Goal: Information Seeking & Learning: Learn about a topic

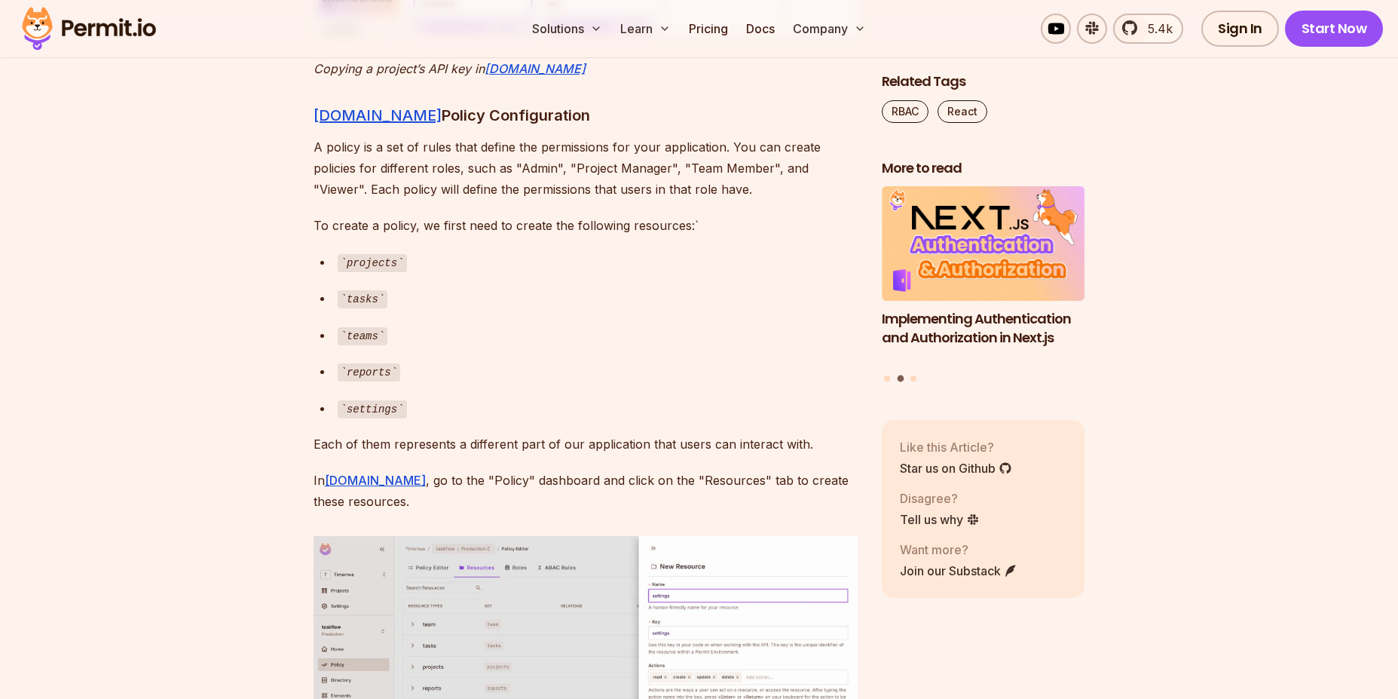
scroll to position [5662, 0]
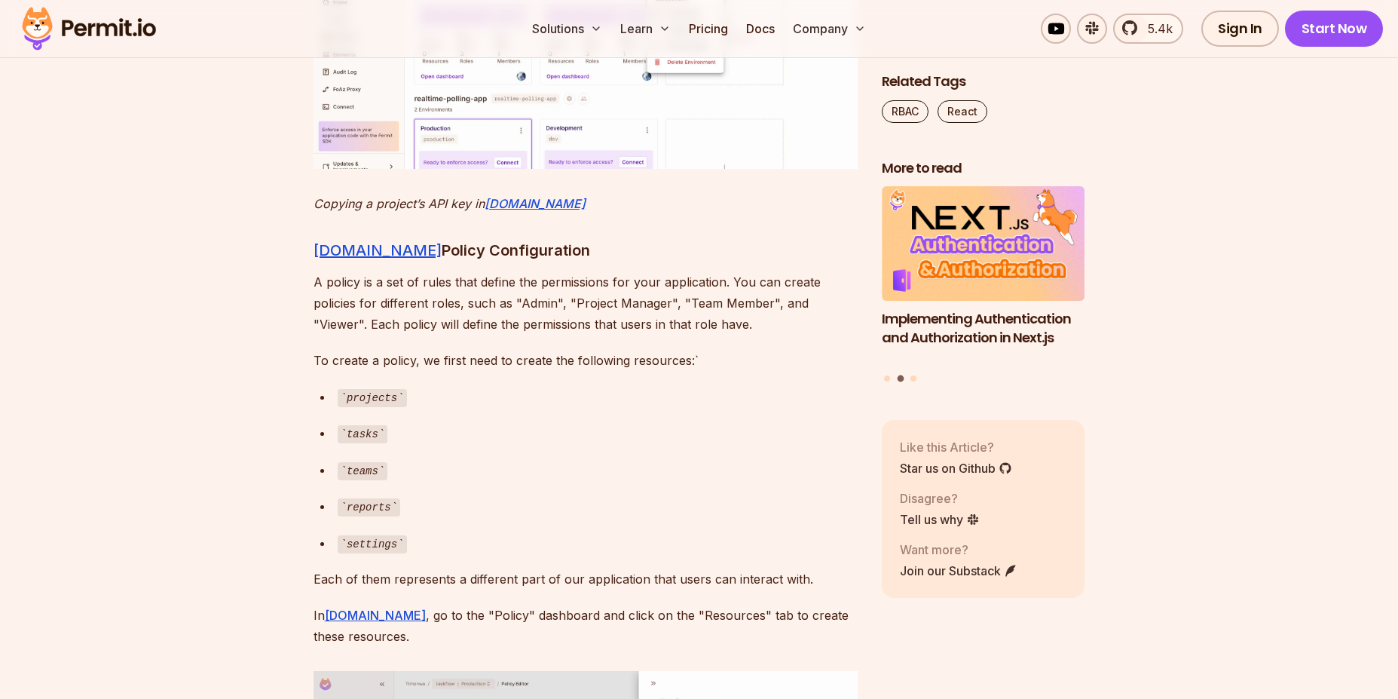
click at [455, 168] on img at bounding box center [586, 21] width 544 height 293
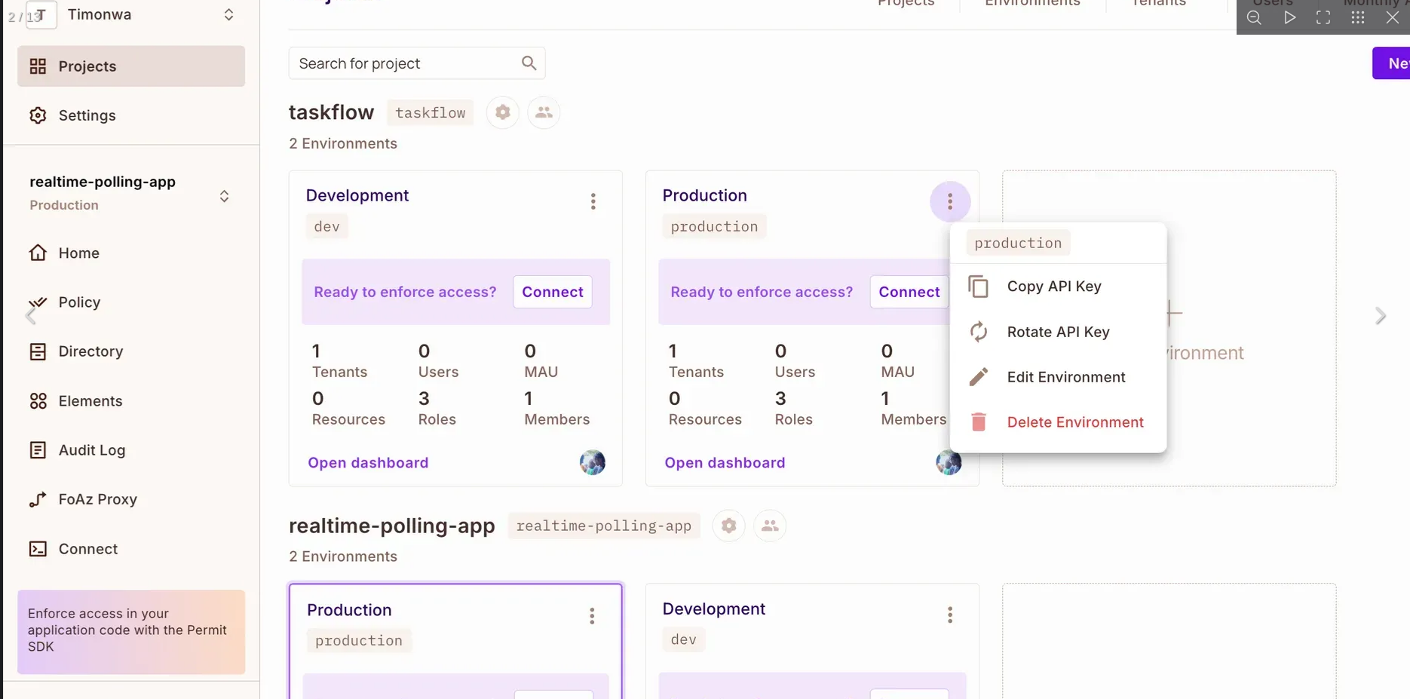
click at [569, 294] on img "You can close this modal content with the ESC key" at bounding box center [775, 308] width 1544 height 832
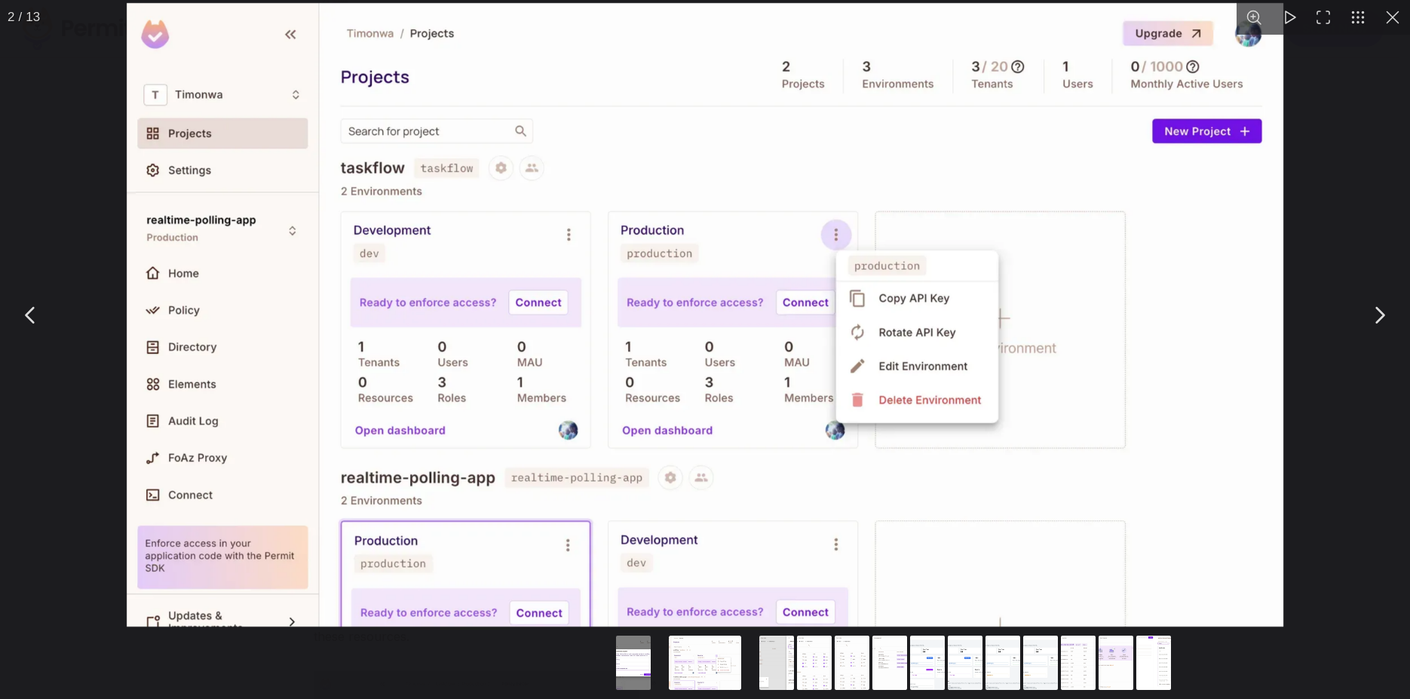
click at [1373, 319] on button "You can close this modal content with the ESC key" at bounding box center [1379, 315] width 38 height 38
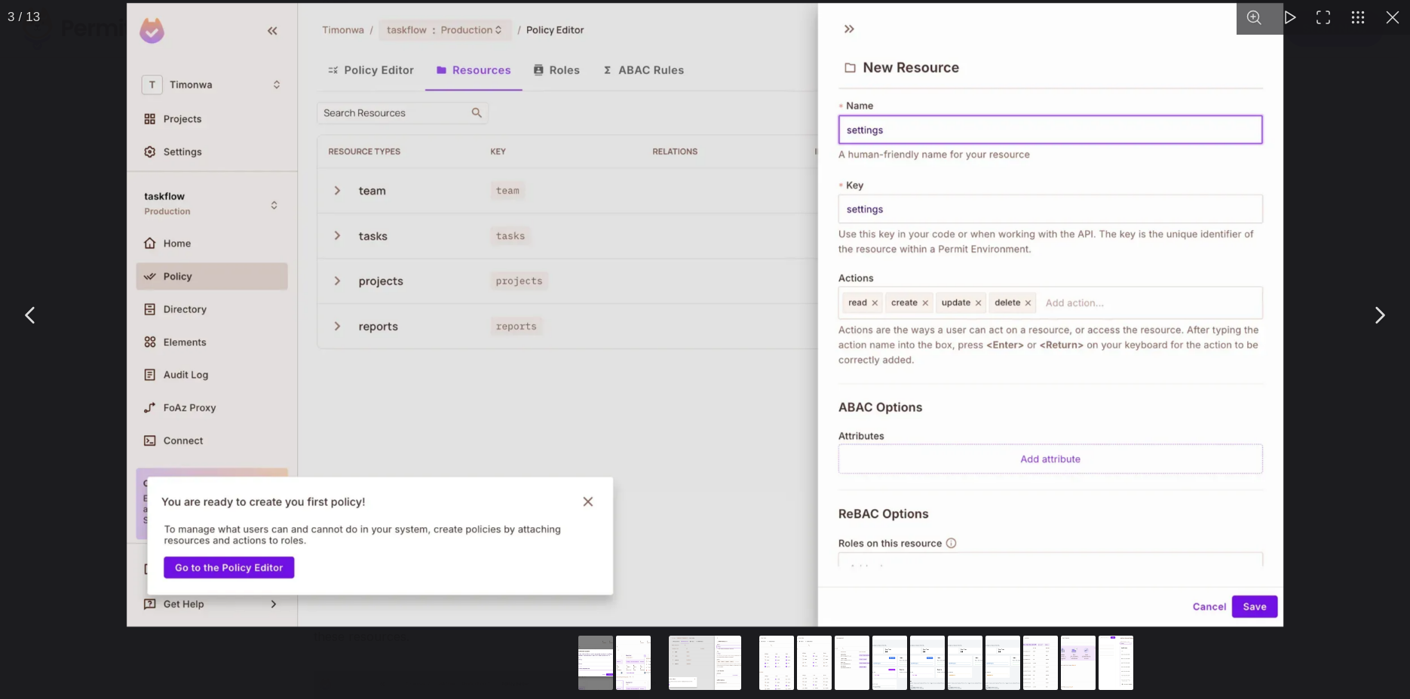
click at [1373, 319] on button "You can close this modal content with the ESC key" at bounding box center [1379, 315] width 38 height 38
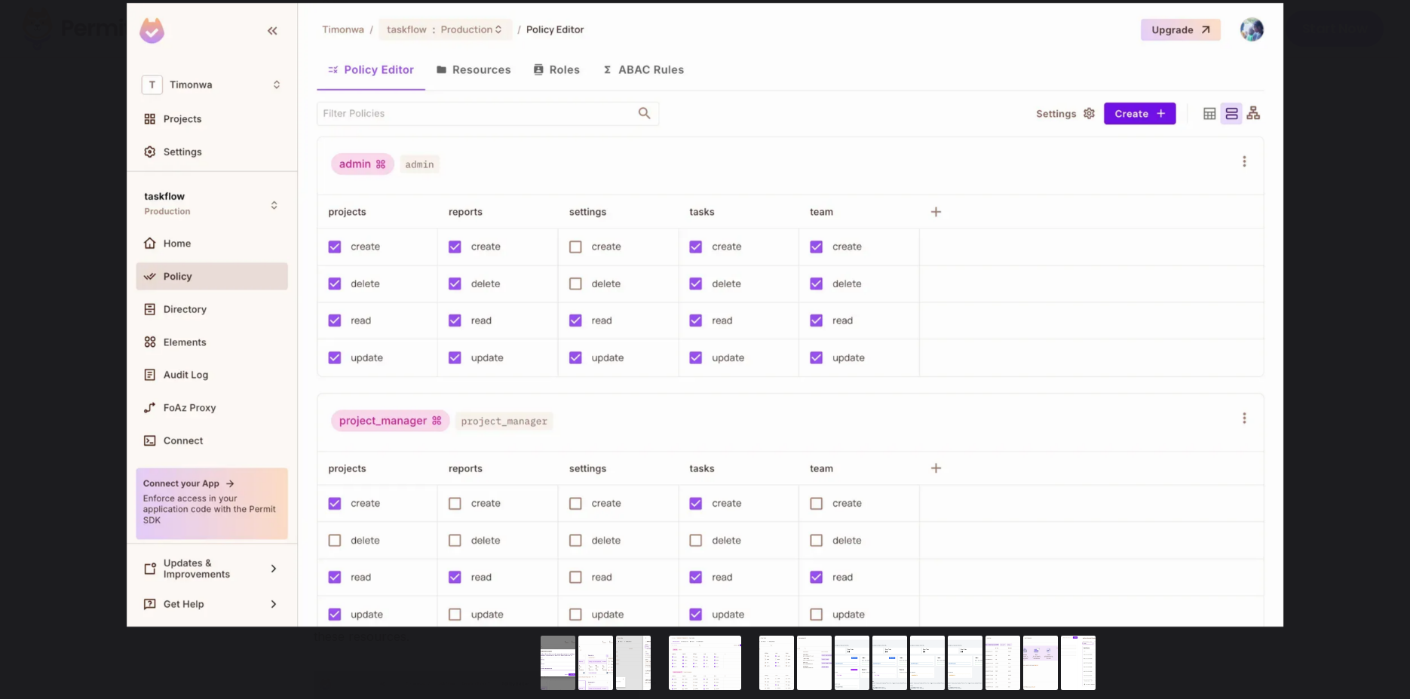
click at [1373, 319] on button "You can close this modal content with the ESC key" at bounding box center [1379, 315] width 38 height 38
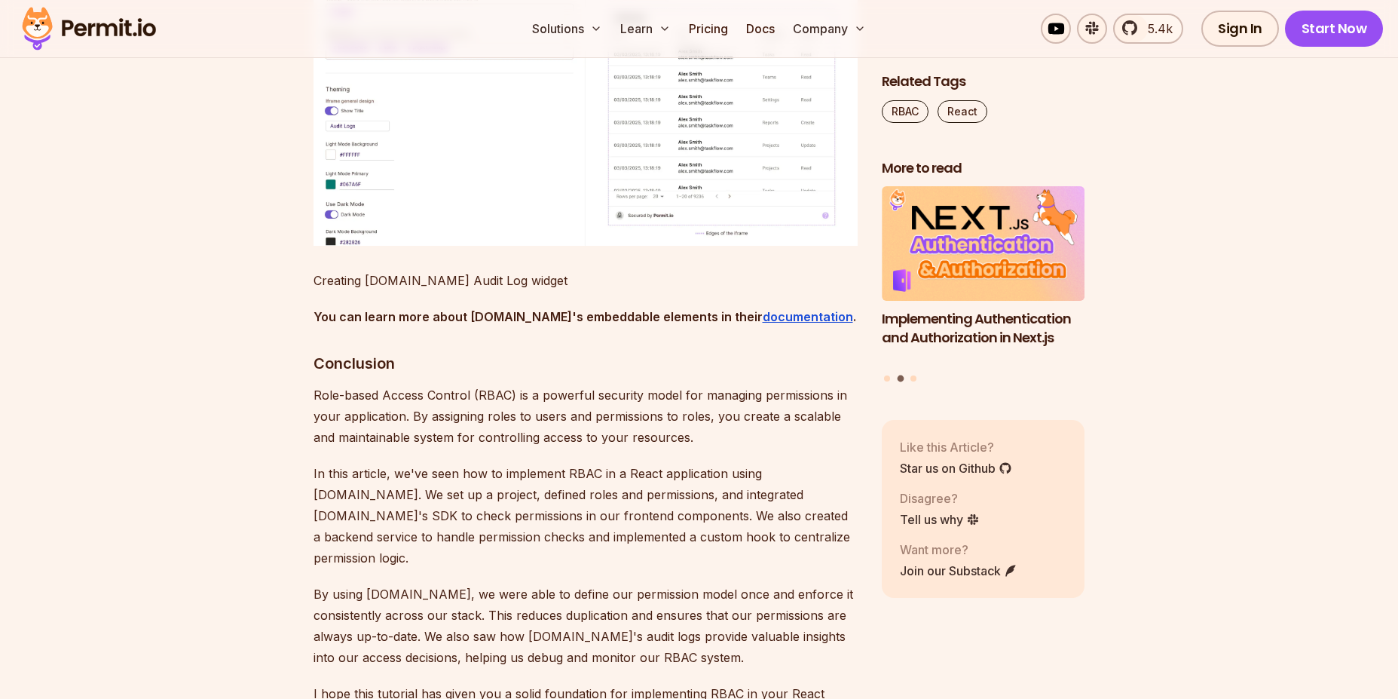
scroll to position [16192, 0]
